Goal: Navigation & Orientation: Find specific page/section

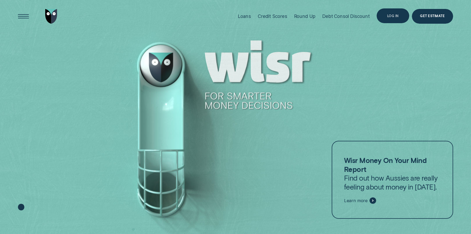
click at [397, 18] on div "Log in" at bounding box center [393, 15] width 33 height 15
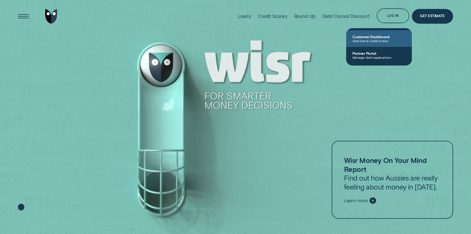
click at [393, 39] on span "View loan & credit scores" at bounding box center [379, 41] width 53 height 4
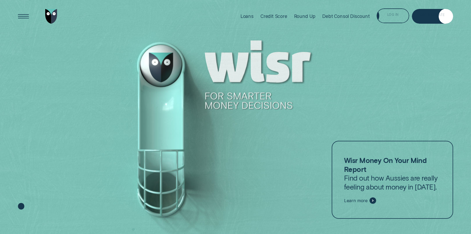
click at [393, 12] on div "Log in" at bounding box center [393, 15] width 33 height 15
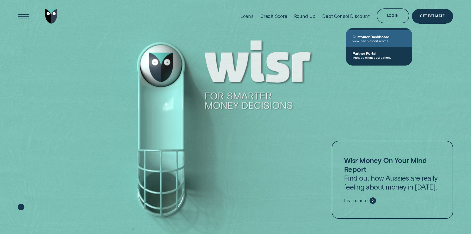
click at [384, 34] on link "Customer Dashboard View loan & credit scores" at bounding box center [379, 38] width 66 height 17
click at [383, 33] on link "Customer Dashboard View loan & credit scores" at bounding box center [379, 38] width 66 height 17
